Goal: Task Accomplishment & Management: Complete application form

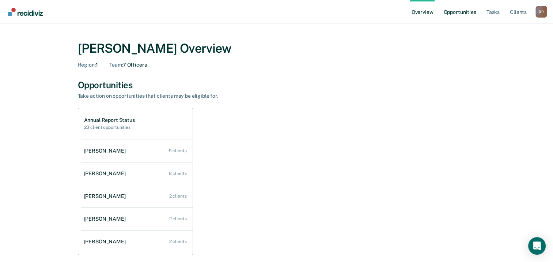
click at [459, 15] on link "Opportunities" at bounding box center [459, 11] width 35 height 23
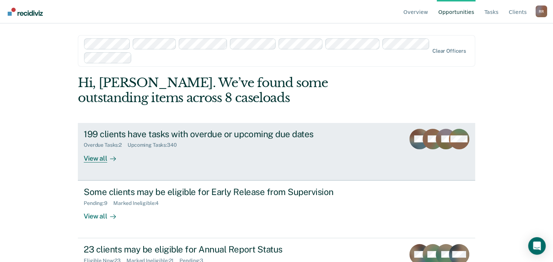
click at [89, 157] on div "View all" at bounding box center [104, 155] width 41 height 14
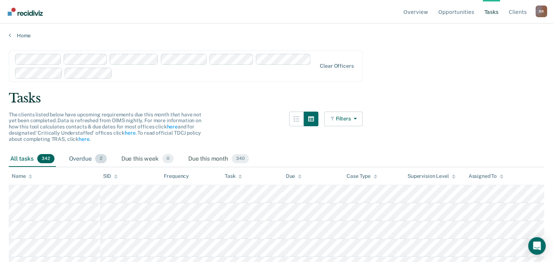
click at [69, 157] on div "Overdue 2" at bounding box center [88, 159] width 41 height 16
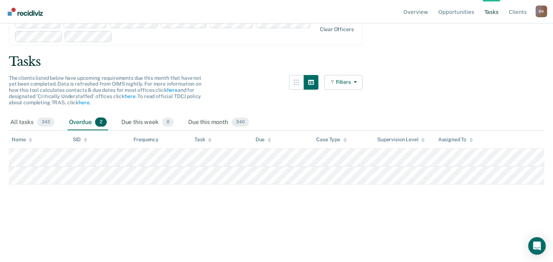
scroll to position [73, 0]
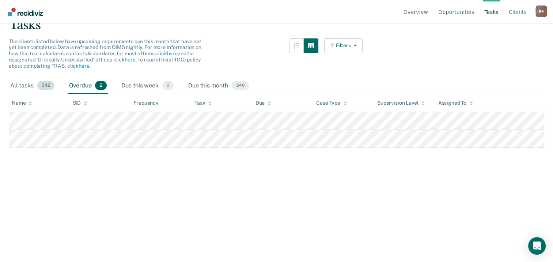
click at [24, 86] on div "All tasks 342" at bounding box center [32, 86] width 47 height 16
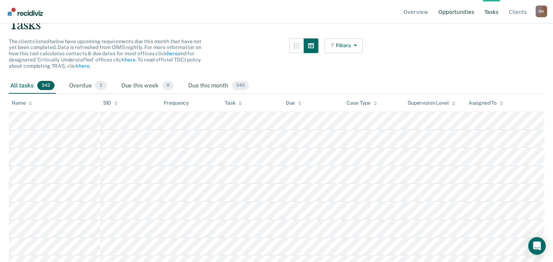
click at [462, 13] on link "Opportunities" at bounding box center [456, 11] width 39 height 23
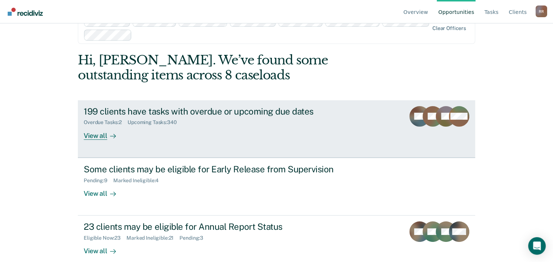
scroll to position [33, 0]
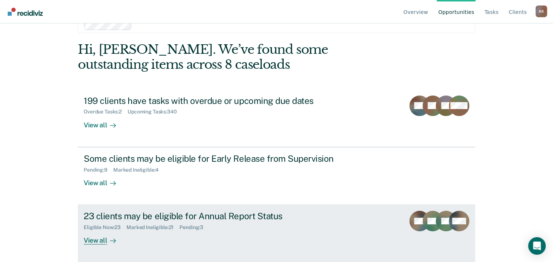
click at [99, 240] on div "View all" at bounding box center [104, 237] width 41 height 14
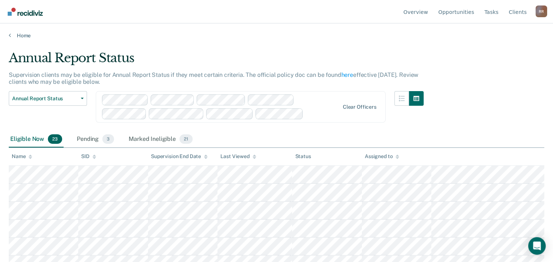
click at [20, 155] on div "Name" at bounding box center [22, 156] width 20 height 6
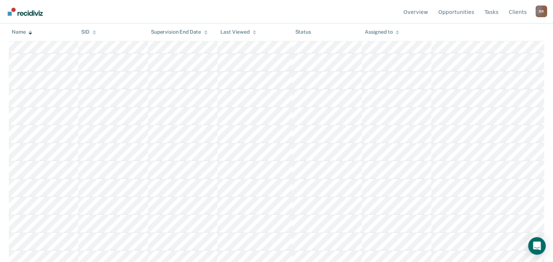
scroll to position [256, 0]
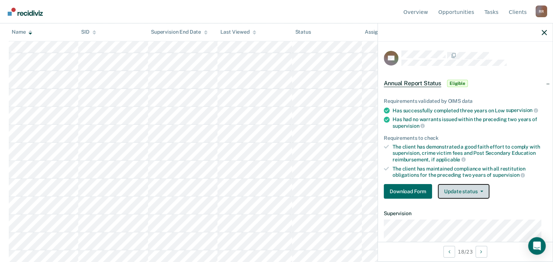
click at [483, 189] on button "Update status" at bounding box center [464, 191] width 52 height 15
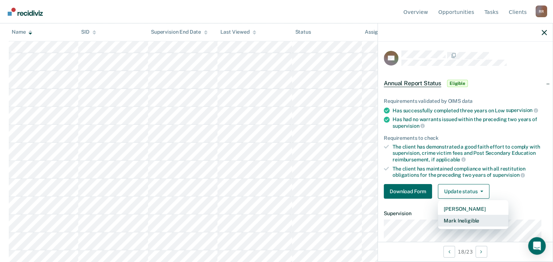
click at [480, 218] on button "Mark Ineligible" at bounding box center [473, 220] width 71 height 12
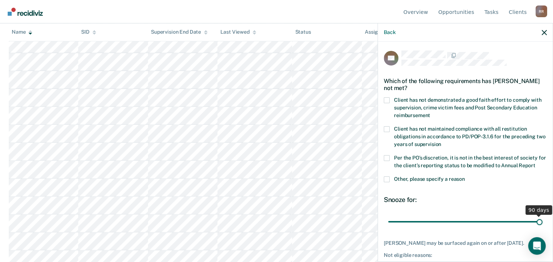
drag, startPoint x: 438, startPoint y: 228, endPoint x: 559, endPoint y: 227, distance: 121.0
type input "90"
click at [542, 227] on input "range" at bounding box center [465, 221] width 154 height 13
click at [387, 182] on span at bounding box center [387, 179] width 6 height 6
click at [465, 176] on input "Other, please specify a reason" at bounding box center [465, 176] width 0 height 0
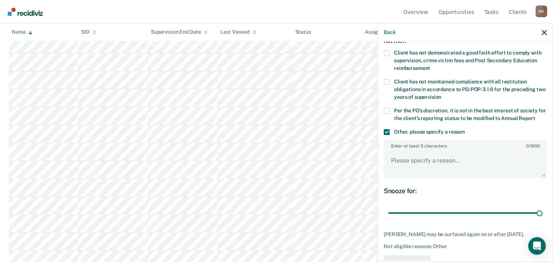
scroll to position [73, 0]
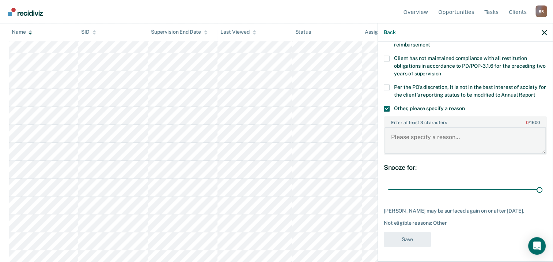
click at [415, 142] on textarea "Enter at least 3 characters 0 / 1600" at bounding box center [465, 140] width 162 height 27
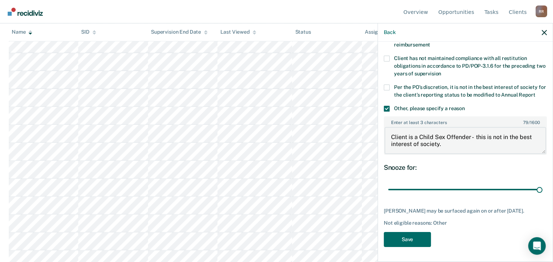
drag, startPoint x: 391, startPoint y: 142, endPoint x: 444, endPoint y: 149, distance: 53.4
click at [444, 149] on textarea "Client is a Child Sex Offender - this is not in the best interest of society." at bounding box center [465, 140] width 162 height 27
type textarea "Client is a Child Sex Offender - this is not in the best interest of society."
click at [402, 243] on button "Save" at bounding box center [407, 239] width 47 height 15
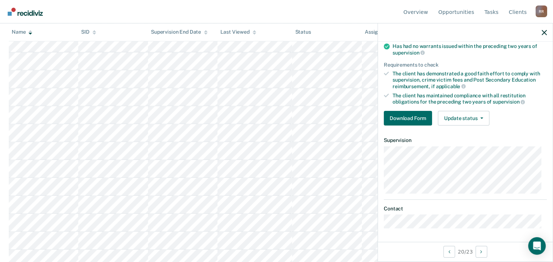
scroll to position [72, 0]
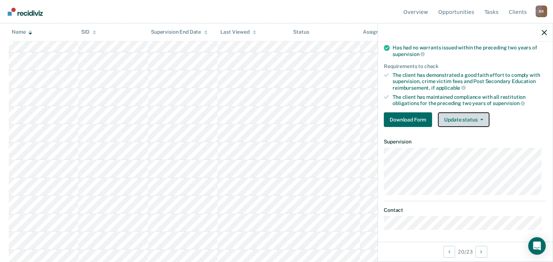
click at [476, 122] on button "Update status" at bounding box center [464, 119] width 52 height 15
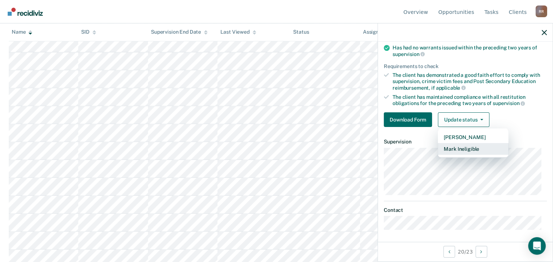
click at [476, 145] on button "Mark Ineligible" at bounding box center [473, 149] width 71 height 12
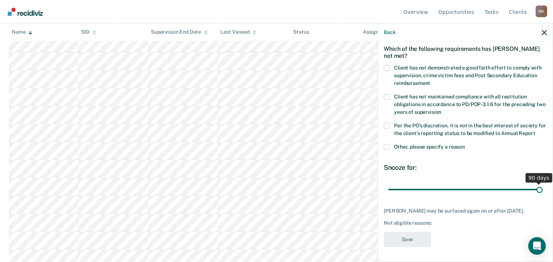
scroll to position [39, 0]
drag, startPoint x: 437, startPoint y: 185, endPoint x: 559, endPoint y: 180, distance: 122.2
type input "90"
click at [542, 183] on input "range" at bounding box center [465, 189] width 154 height 13
click at [386, 145] on span at bounding box center [387, 147] width 6 height 6
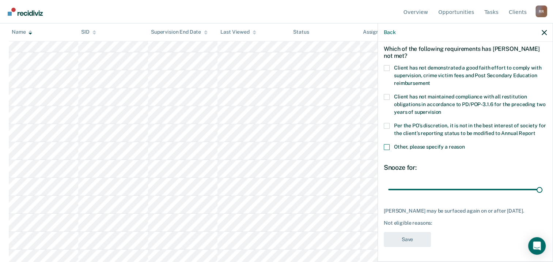
click at [465, 144] on input "Other, please specify a reason" at bounding box center [465, 144] width 0 height 0
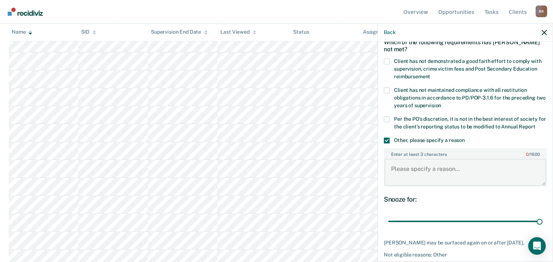
click at [404, 175] on textarea "Enter at least 3 characters 0 / 1600" at bounding box center [465, 172] width 162 height 27
paste textarea "Client is a Child Sex Offender - this is not in the best interest of society."
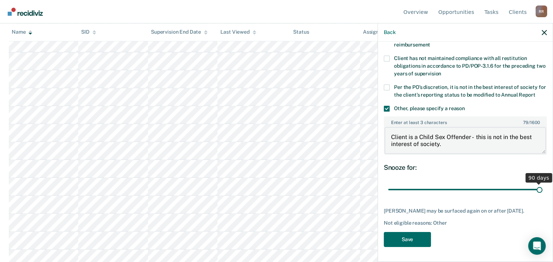
scroll to position [76, 0]
type textarea "Client is a Child Sex Offender - this is not in the best interest of society."
click at [414, 238] on button "Save" at bounding box center [407, 239] width 47 height 15
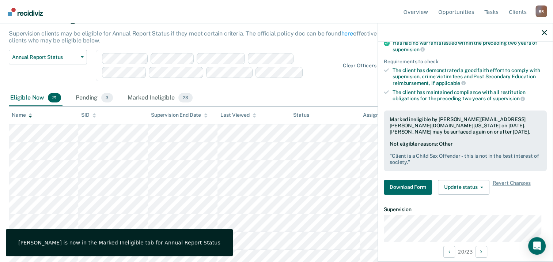
click at [368, 116] on div "Assigned to" at bounding box center [380, 115] width 34 height 6
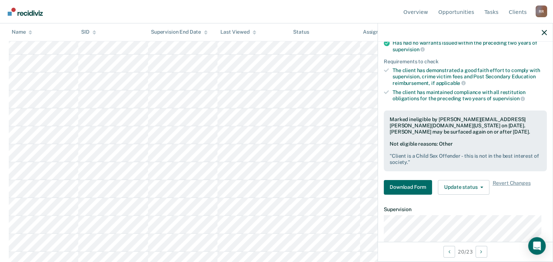
scroll to position [151, 0]
click at [545, 33] on icon "button" at bounding box center [544, 32] width 5 height 5
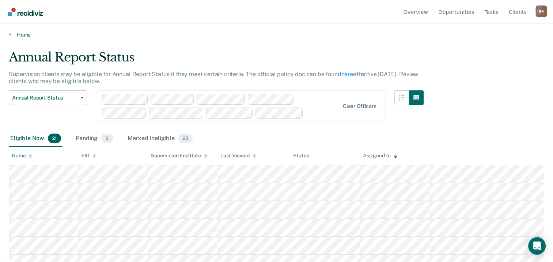
scroll to position [0, 0]
click at [19, 153] on div "Name" at bounding box center [22, 156] width 20 height 6
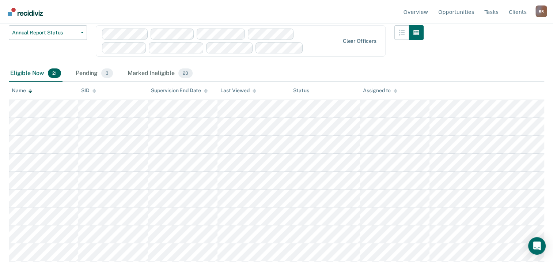
scroll to position [60, 0]
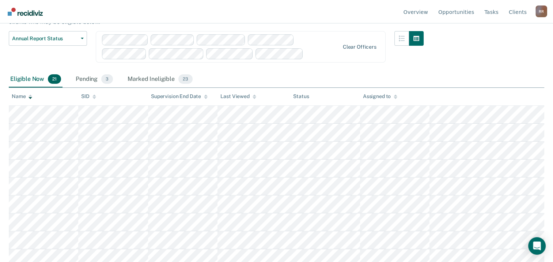
click at [383, 94] on div "Assigned to" at bounding box center [380, 96] width 34 height 6
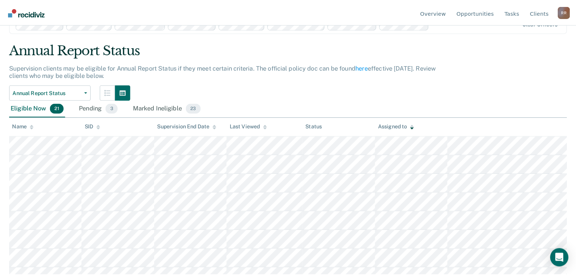
scroll to position [0, 0]
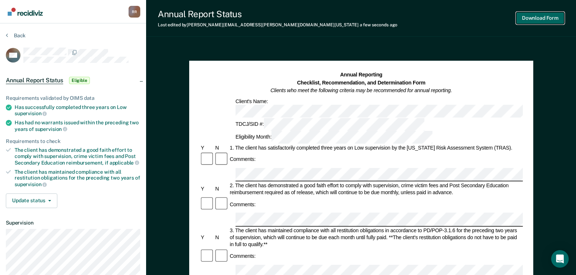
click at [551, 22] on button "Download Form" at bounding box center [540, 18] width 48 height 12
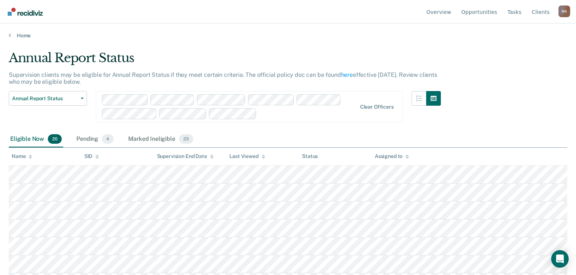
click at [380, 157] on div "Assigned to" at bounding box center [392, 156] width 34 height 6
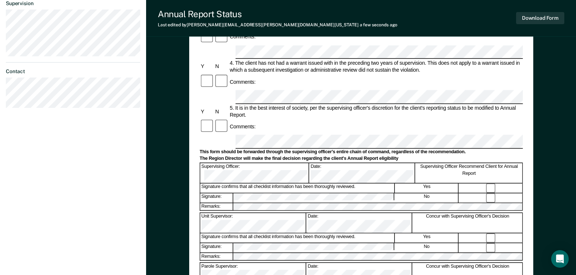
scroll to position [256, 0]
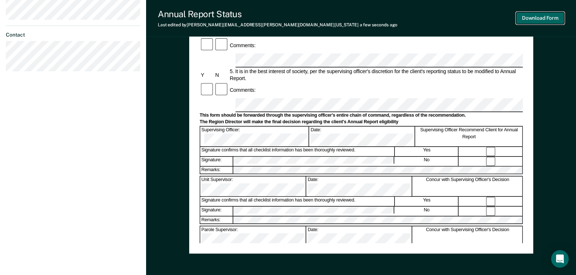
click at [543, 14] on button "Download Form" at bounding box center [540, 18] width 48 height 12
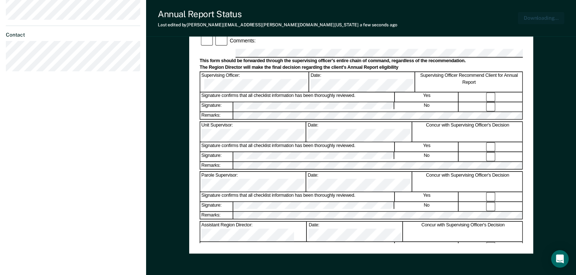
scroll to position [0, 0]
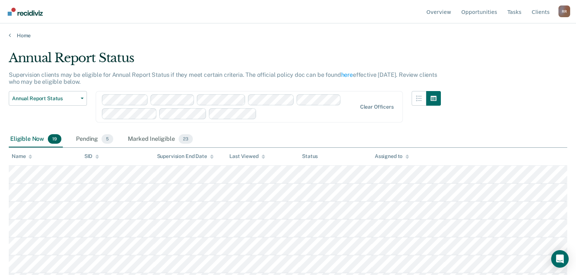
click at [390, 157] on div "Assigned to" at bounding box center [392, 156] width 34 height 6
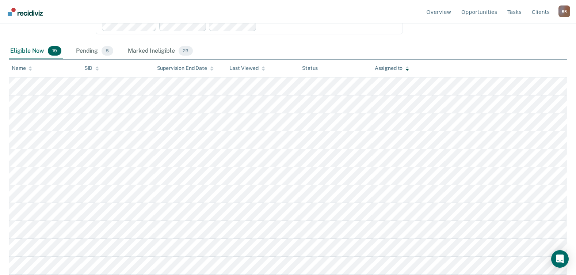
scroll to position [85, 0]
